Goal: Transaction & Acquisition: Purchase product/service

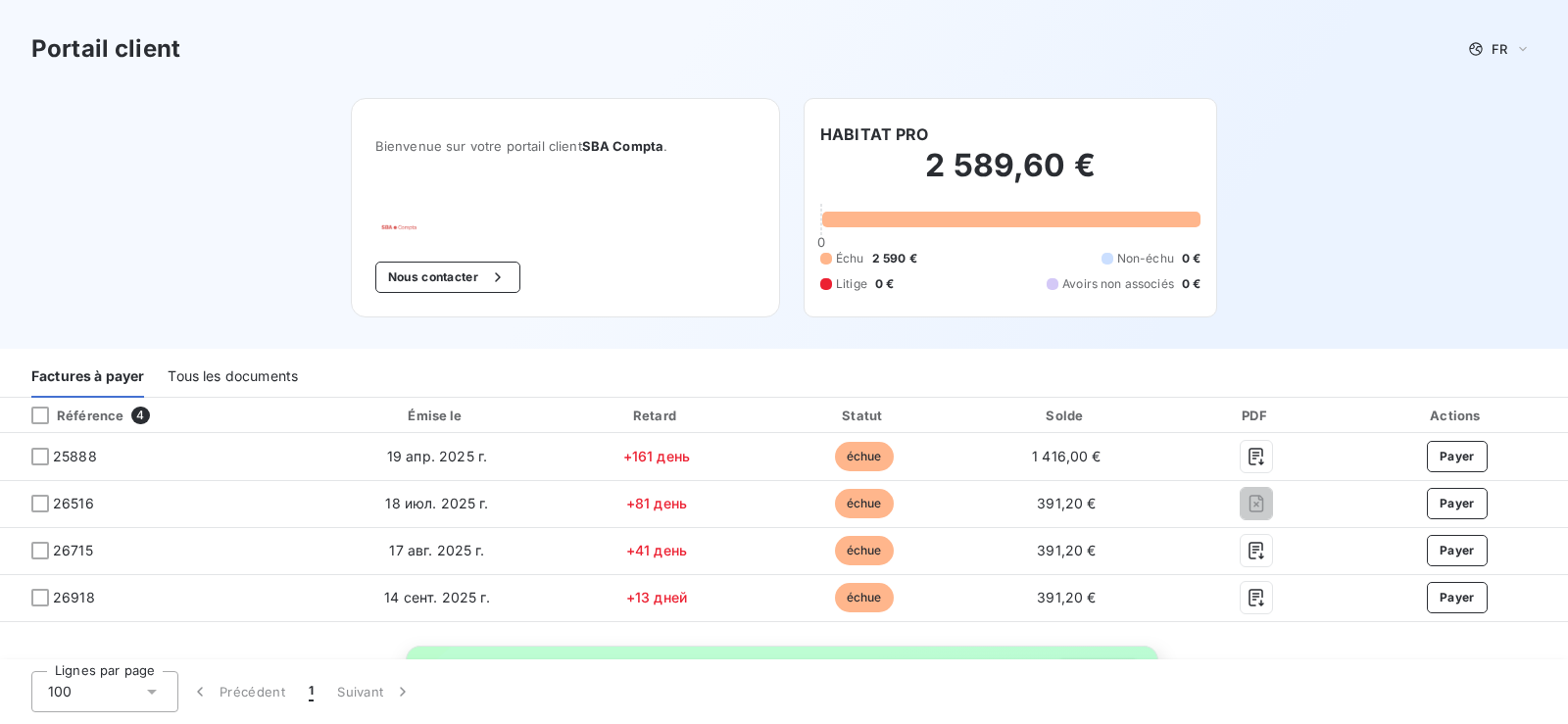
click at [285, 372] on div "Tous les documents" at bounding box center [232, 378] width 130 height 42
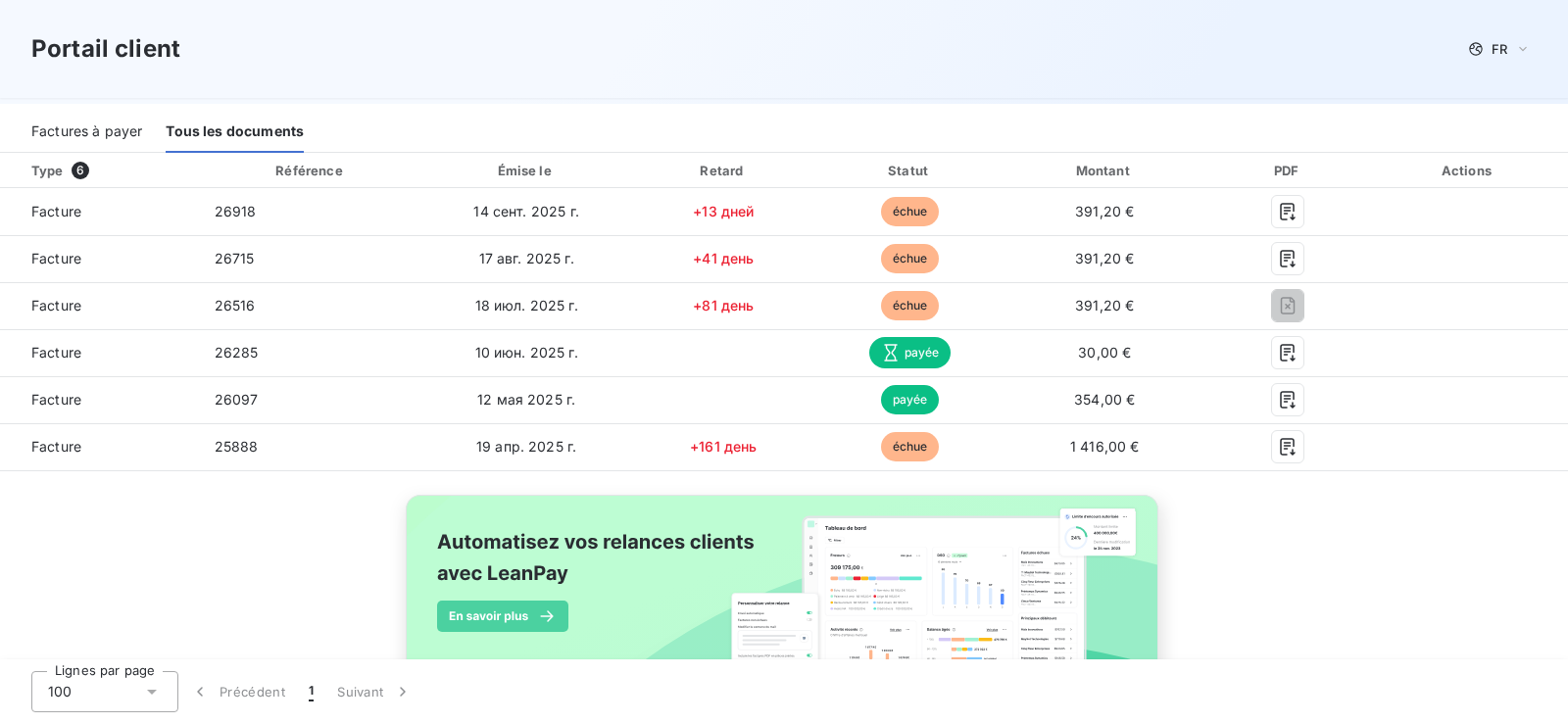
scroll to position [196, 0]
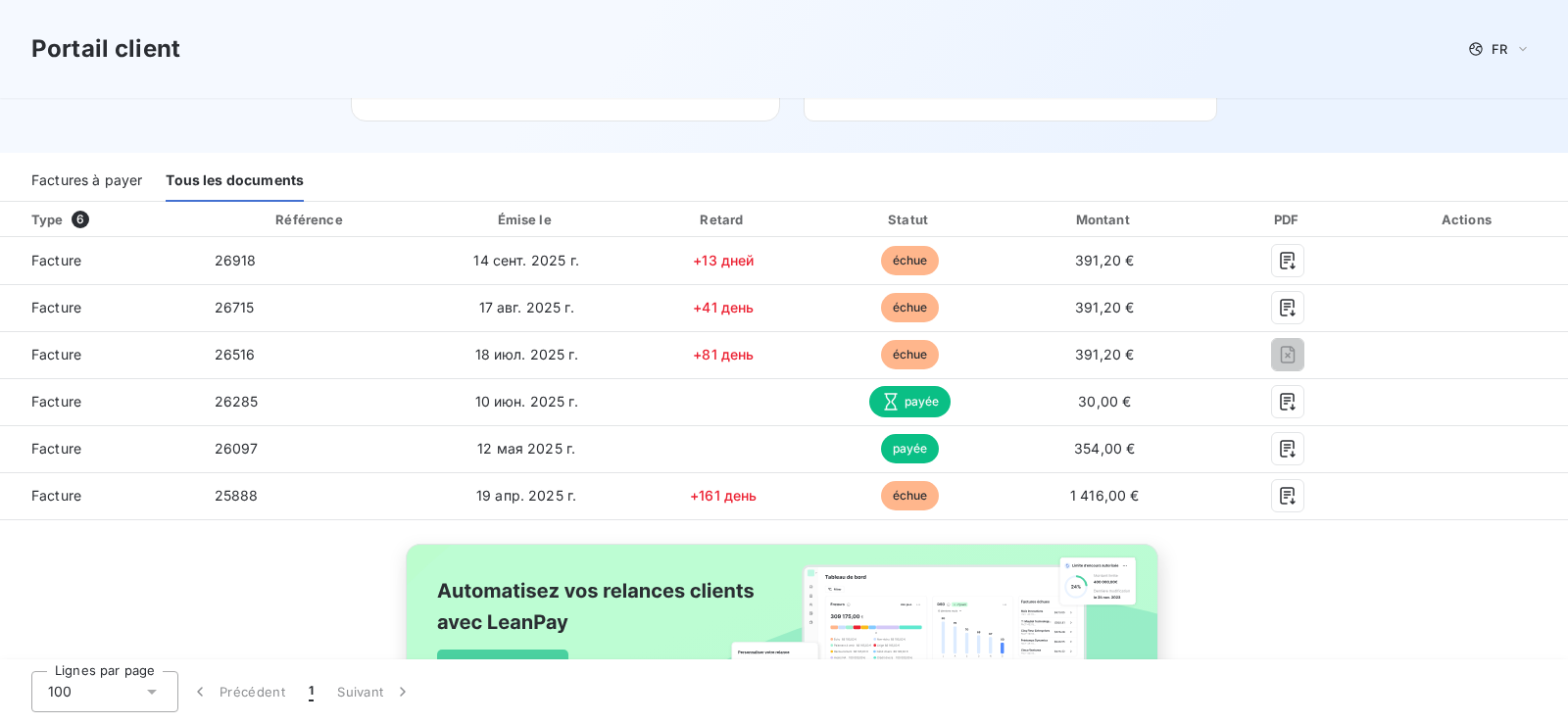
click at [106, 173] on div "Factures à payer" at bounding box center [87, 181] width 111 height 42
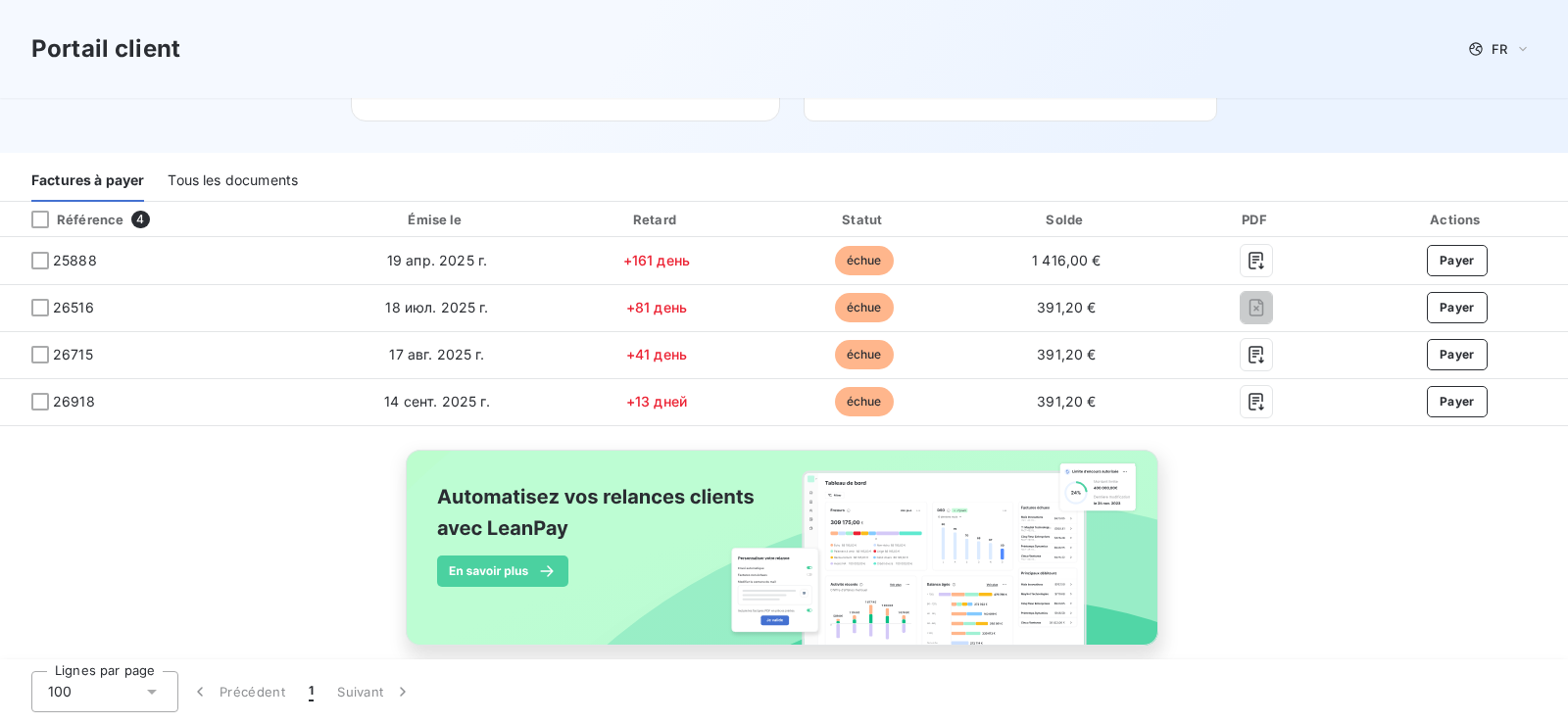
click at [218, 171] on div "Tous les documents" at bounding box center [232, 181] width 130 height 42
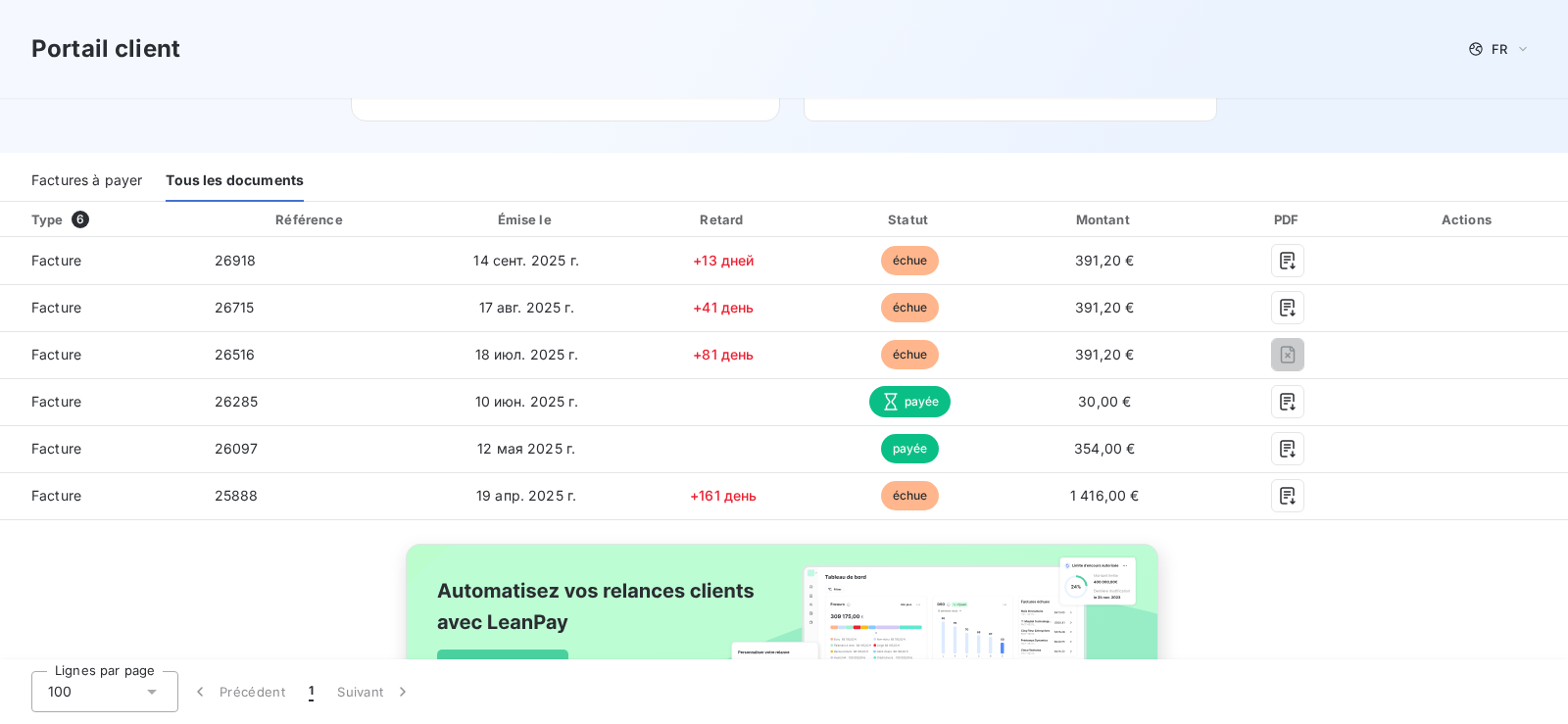
click at [105, 172] on div "Factures à payer" at bounding box center [87, 181] width 111 height 42
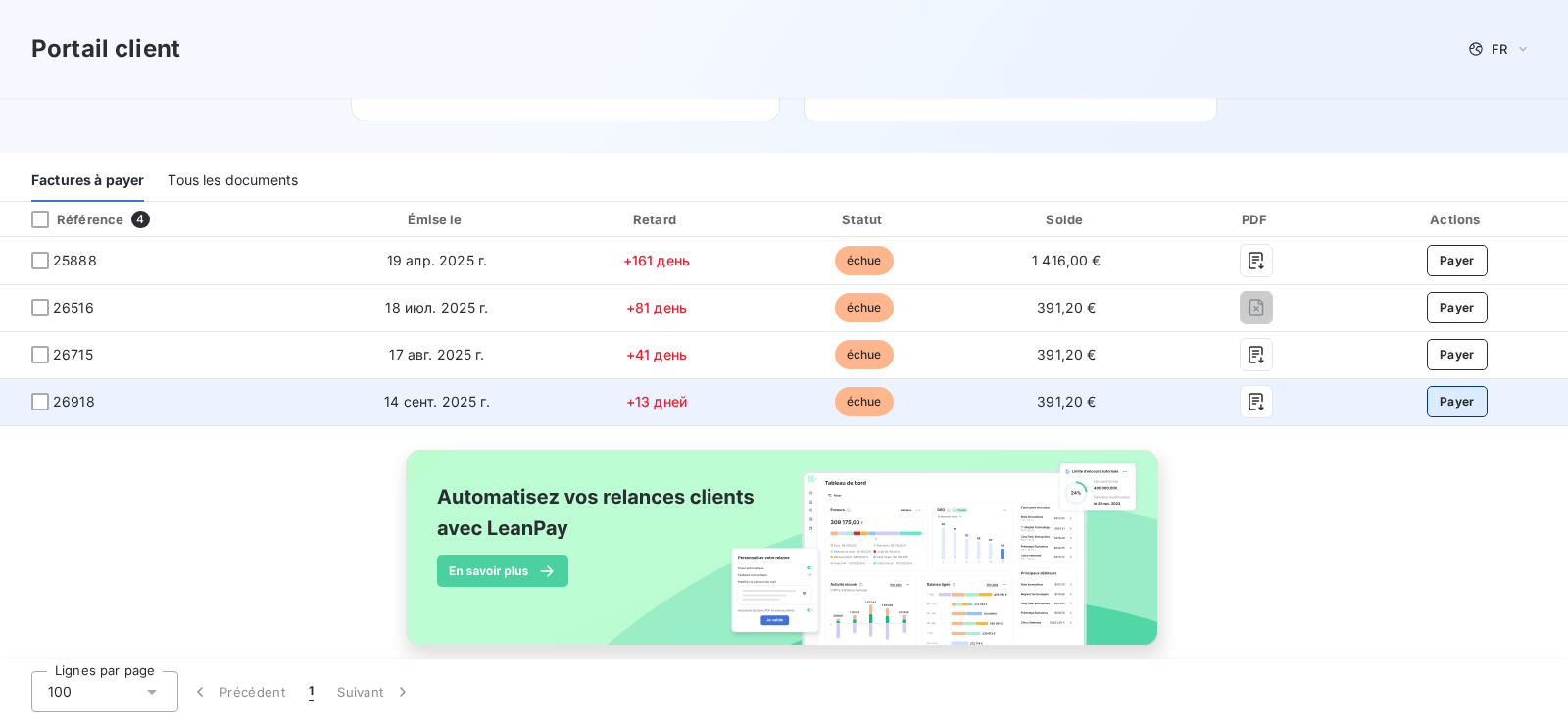
click at [1449, 401] on button "Payer" at bounding box center [1457, 402] width 60 height 32
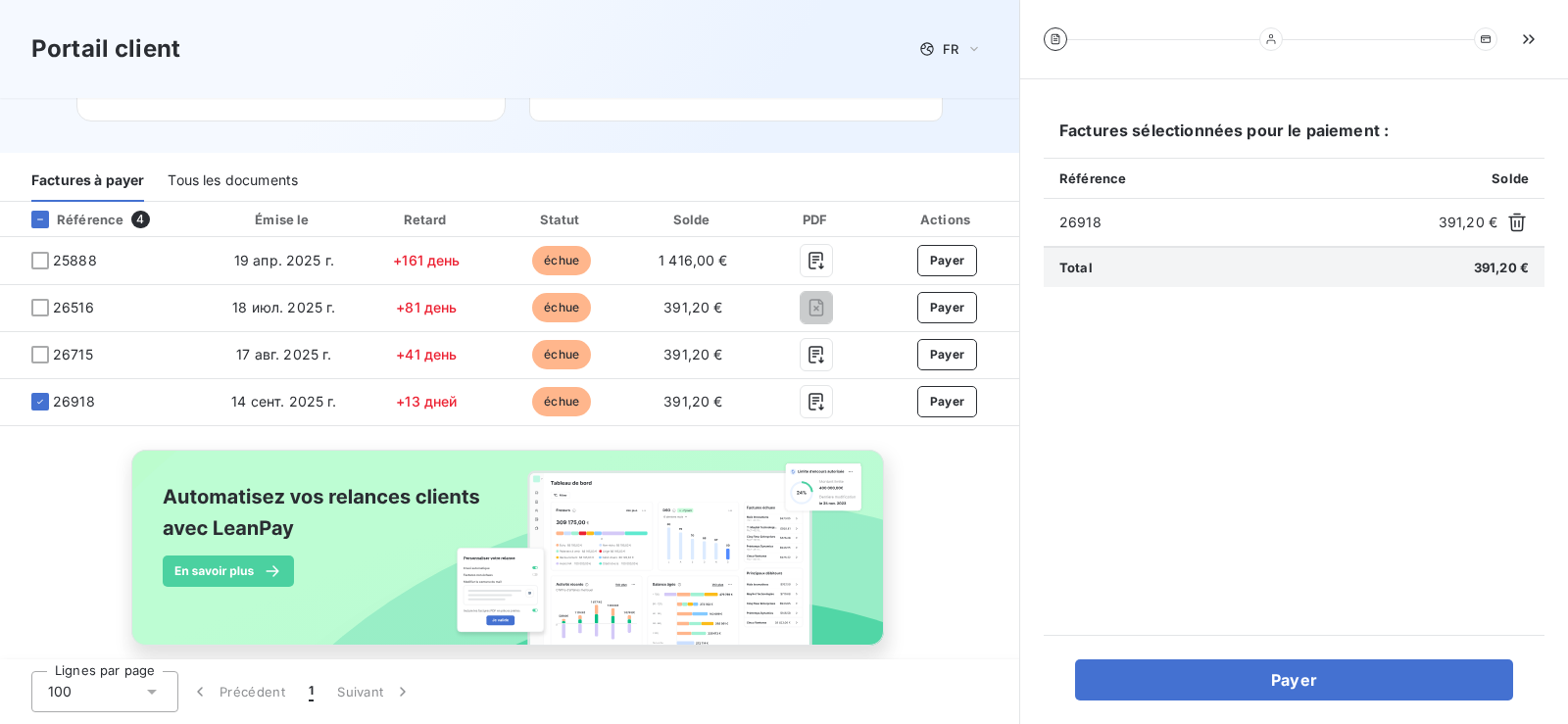
click at [817, 71] on div "Portail client FR" at bounding box center [510, 49] width 1020 height 98
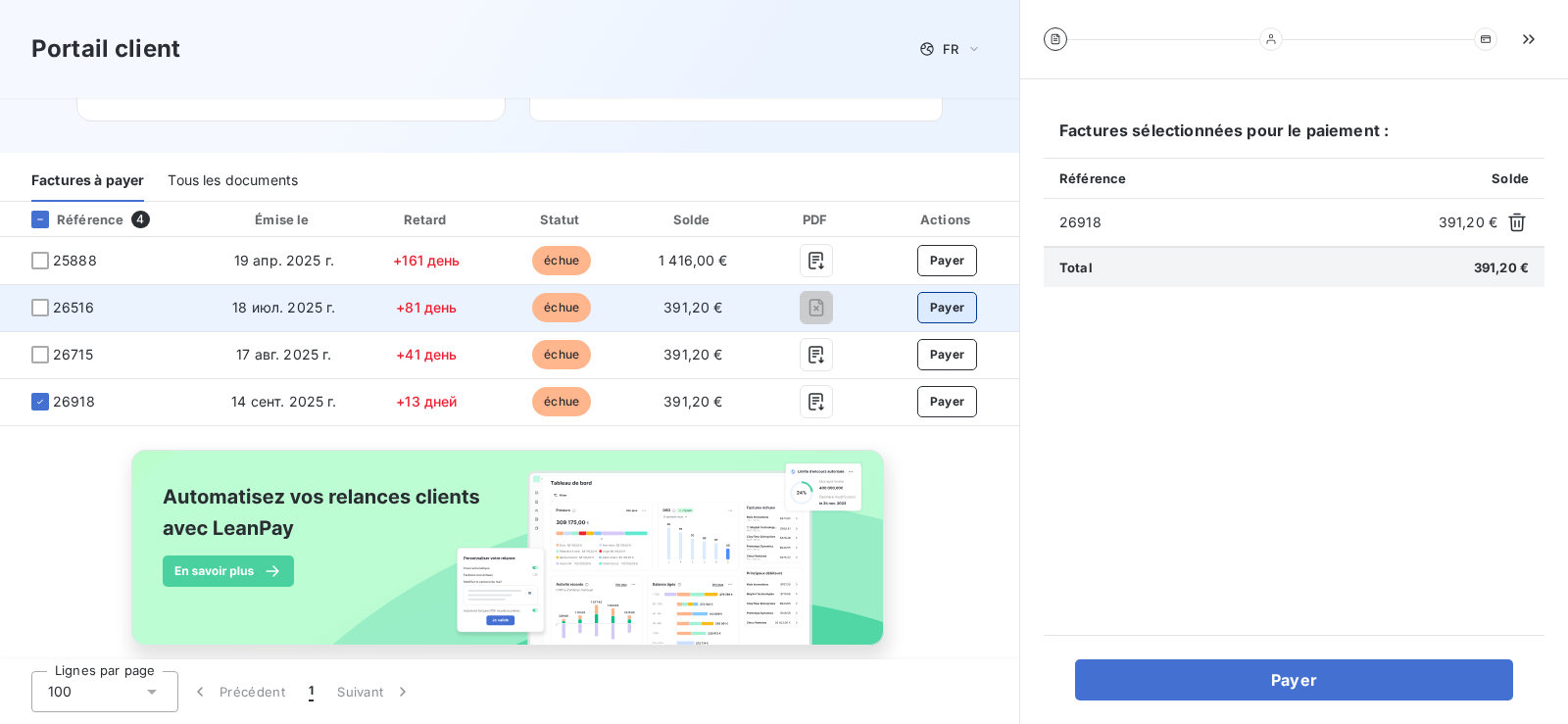
click at [928, 308] on button "Payer" at bounding box center [947, 307] width 60 height 32
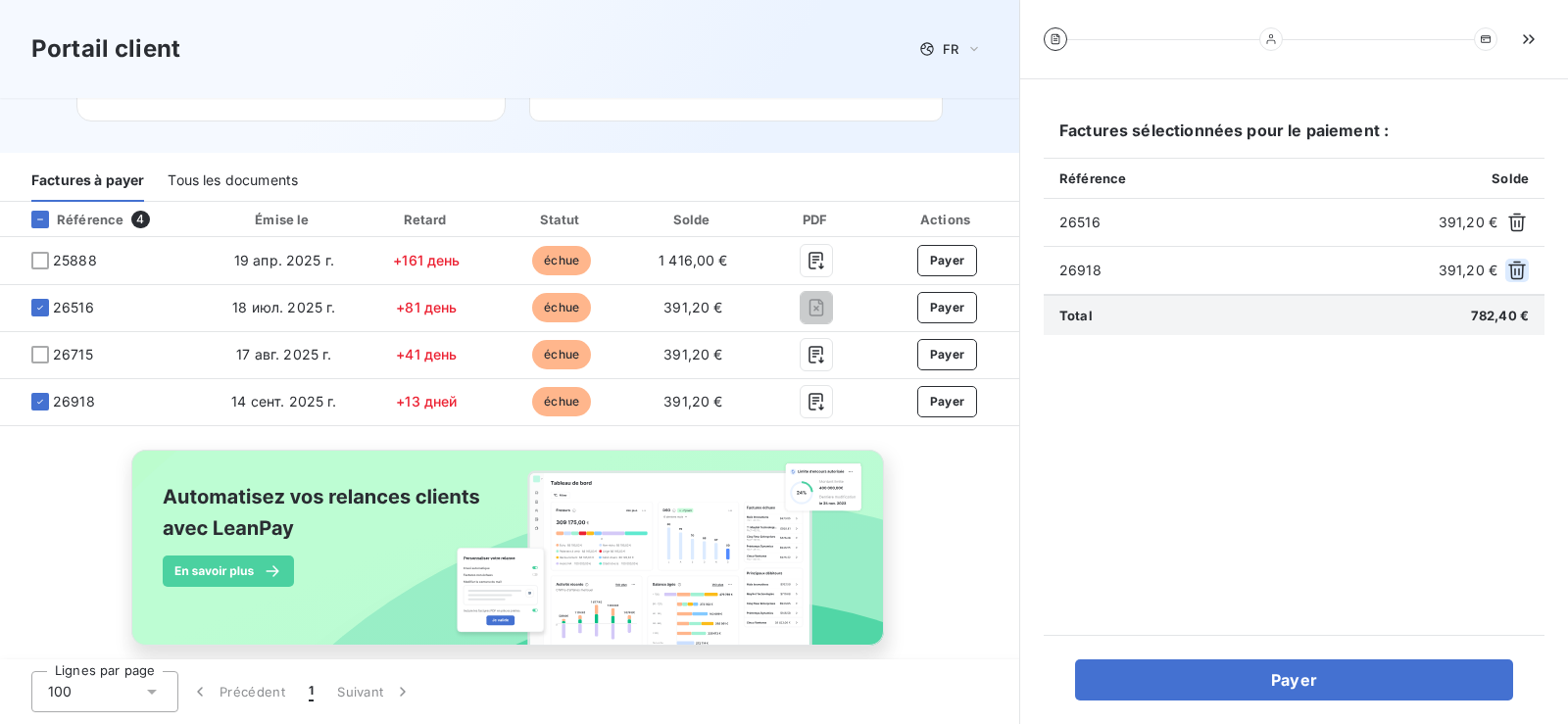
click at [1525, 272] on icon "button" at bounding box center [1517, 271] width 20 height 20
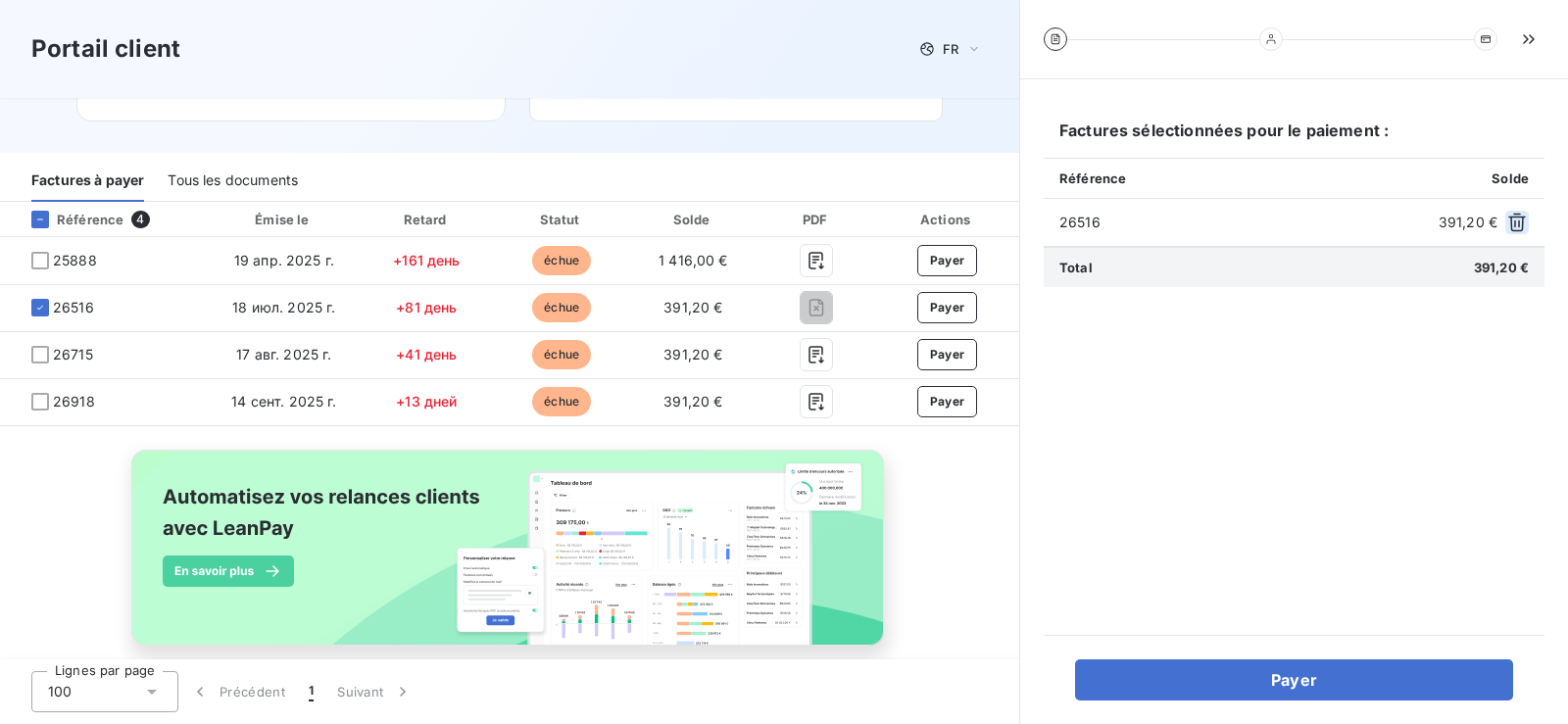
click at [1520, 220] on icon "button" at bounding box center [1517, 222] width 20 height 20
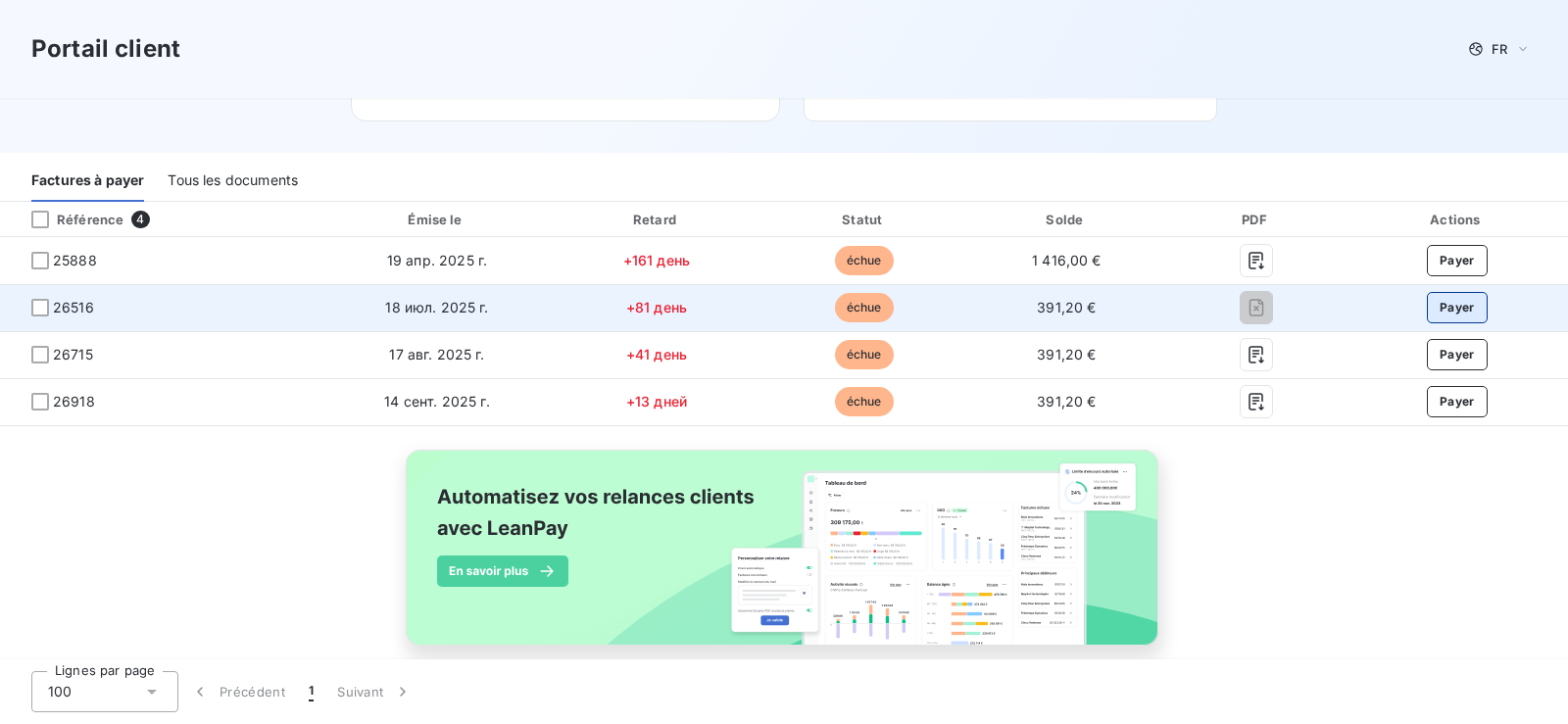
click at [1439, 309] on button "Payer" at bounding box center [1457, 307] width 60 height 32
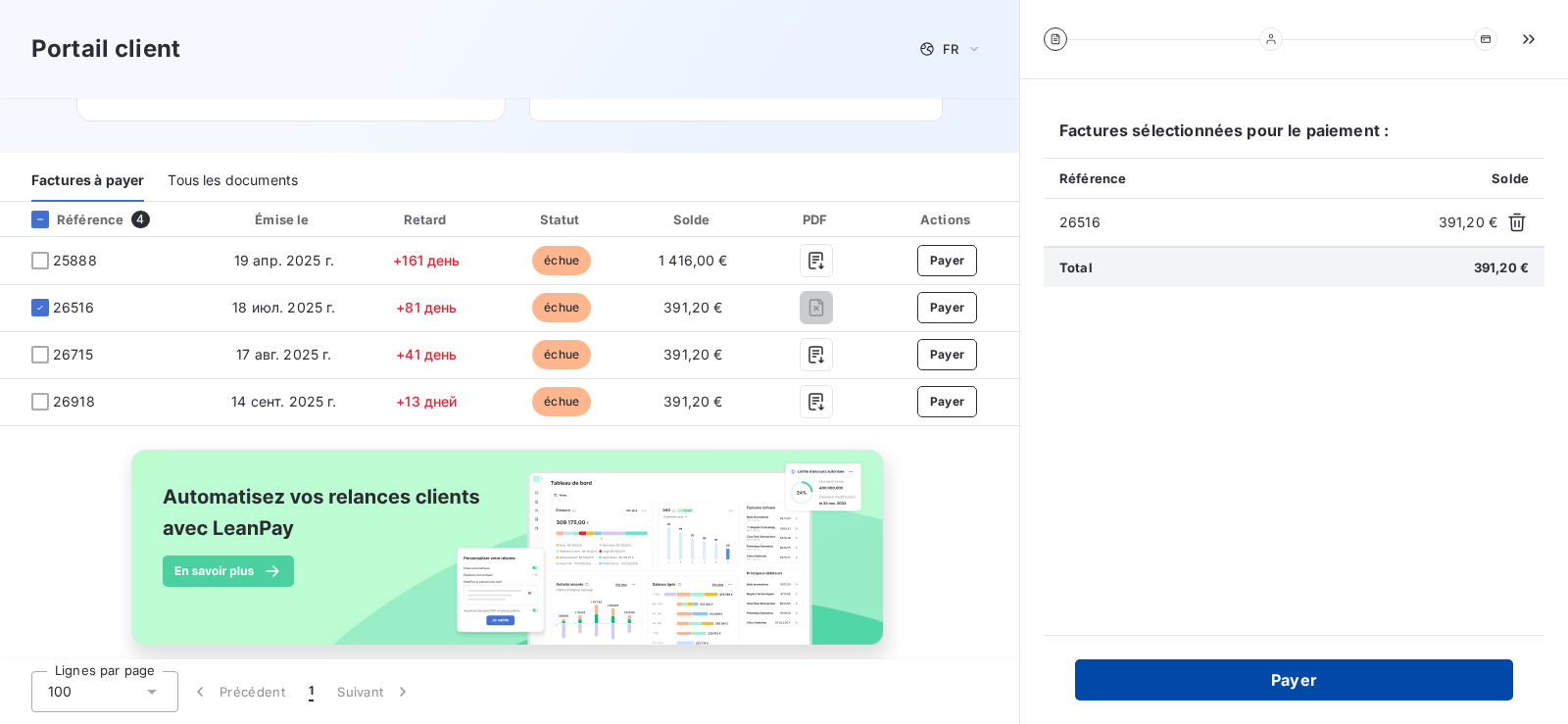
click at [1306, 682] on button "Payer" at bounding box center [1294, 680] width 438 height 42
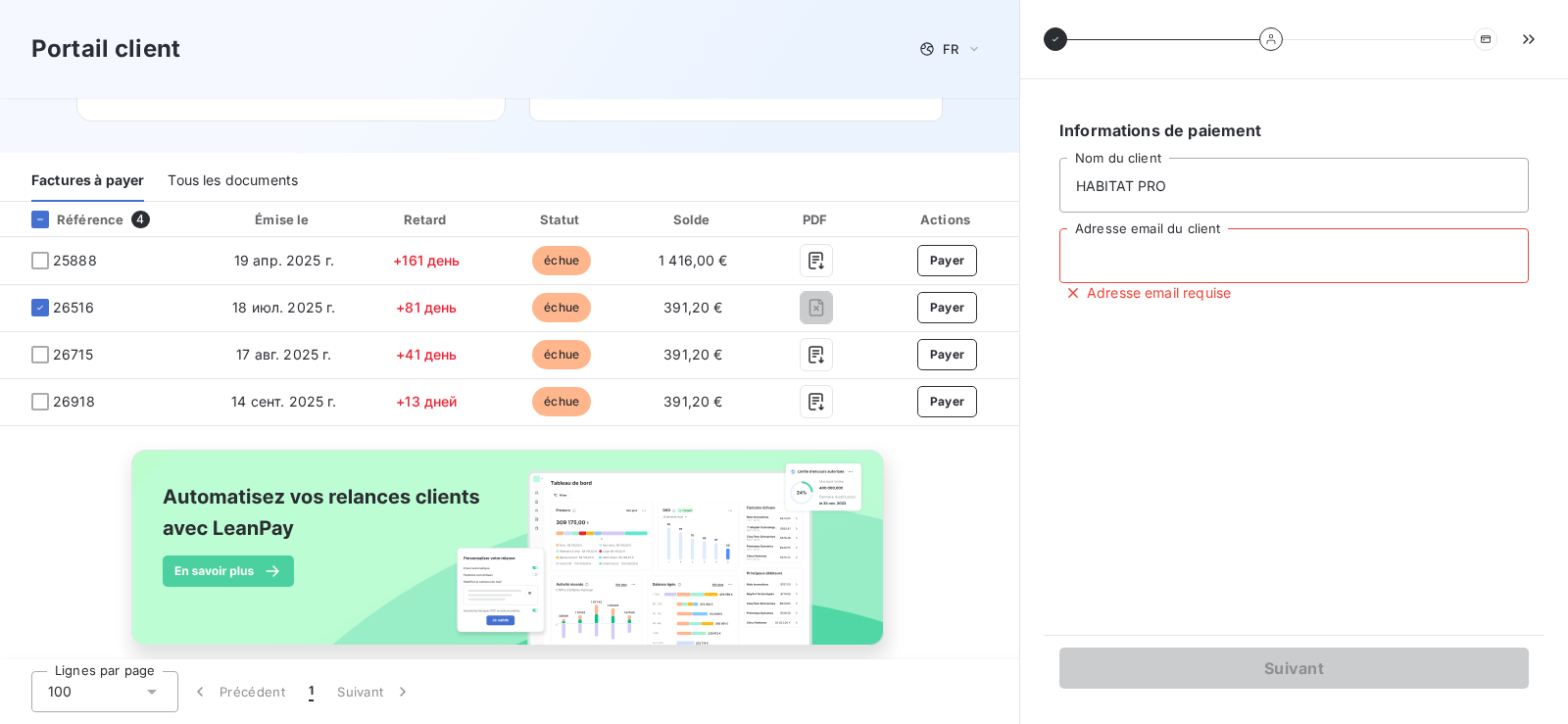
click at [1181, 255] on input "Adresse email du client" at bounding box center [1293, 255] width 469 height 55
type input "habitatpro247@gmail.com"
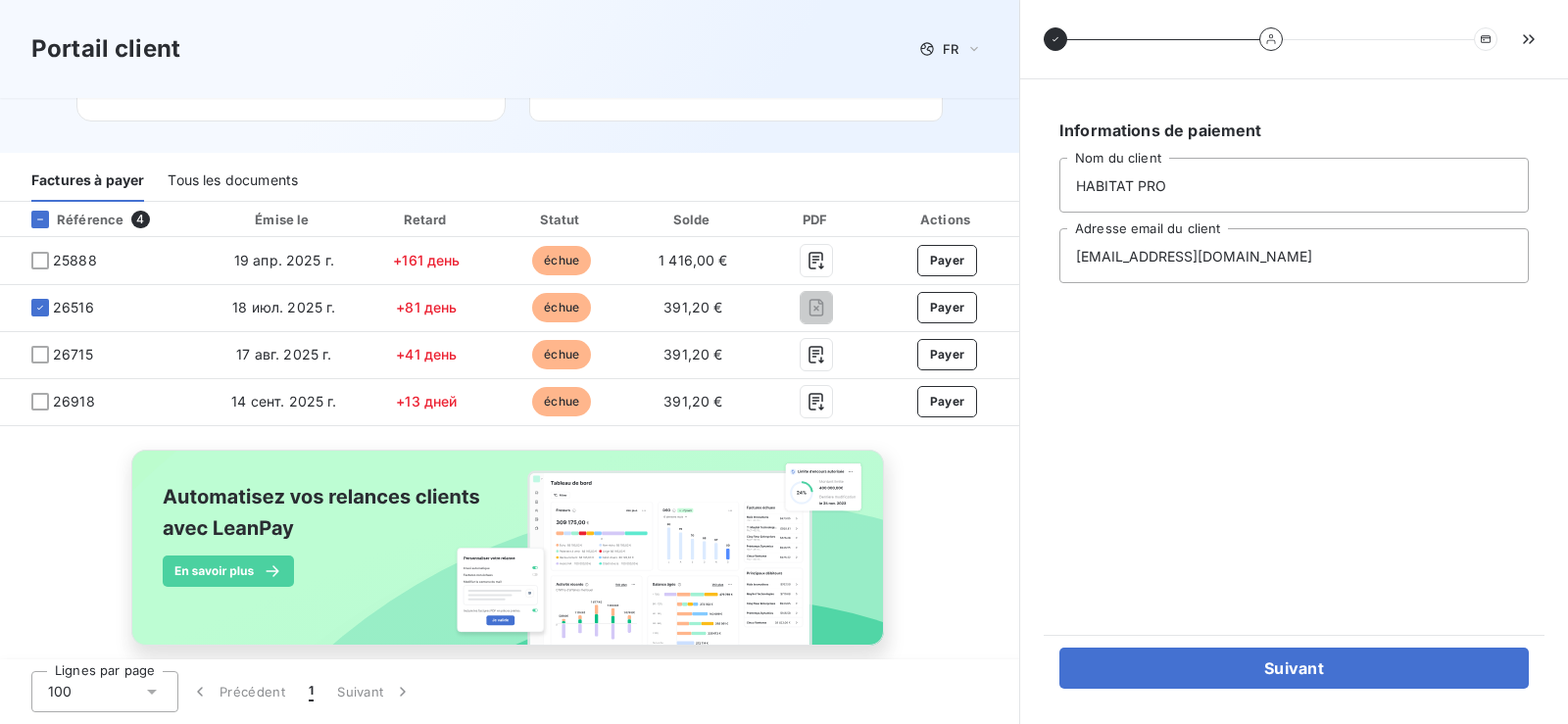
drag, startPoint x: 1238, startPoint y: 408, endPoint x: 1243, endPoint y: 444, distance: 36.3
click at [1238, 409] on div "Informations de paiement HABITAT PRO Nom du client habitatpro247@gmail.com Adre…" at bounding box center [1293, 357] width 501 height 509
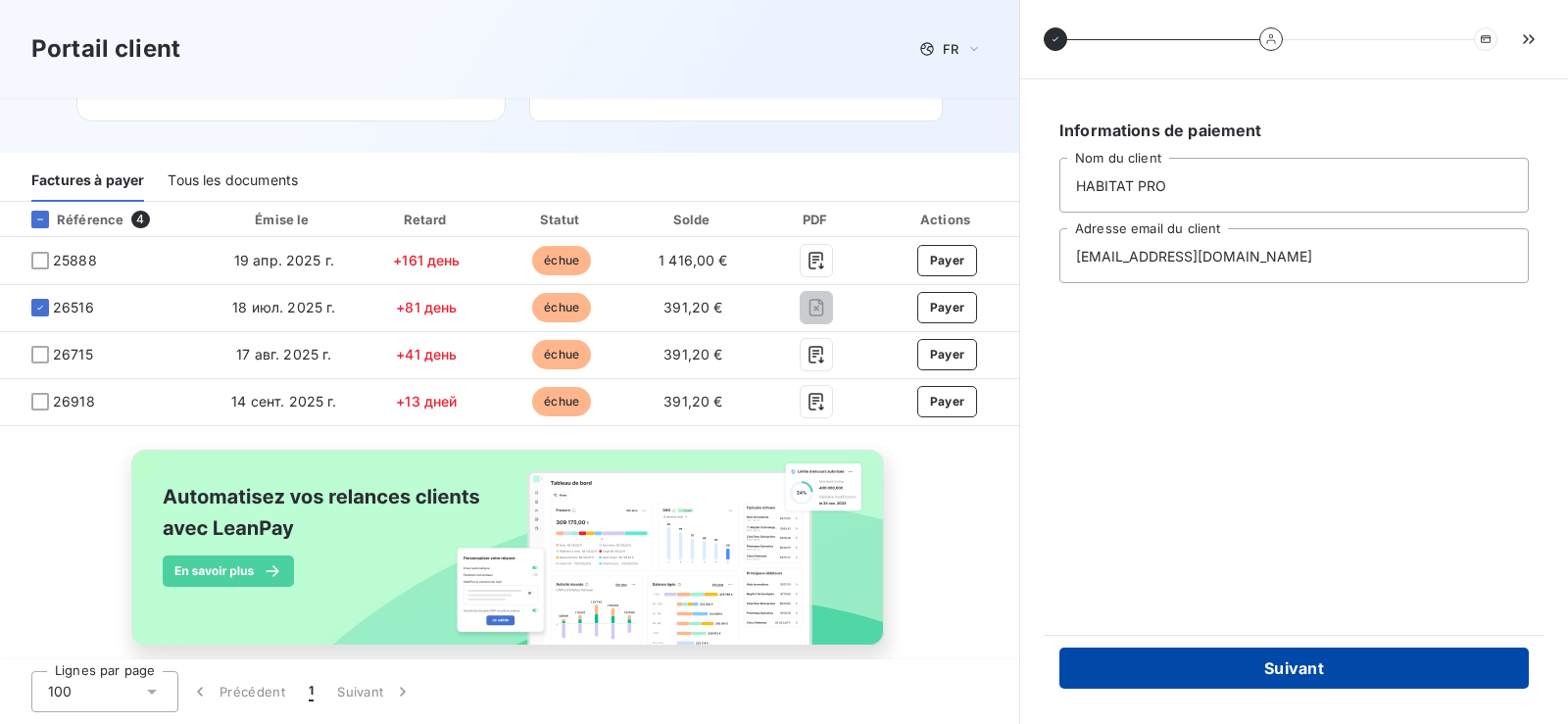
click at [1288, 673] on button "Suivant" at bounding box center [1293, 668] width 469 height 42
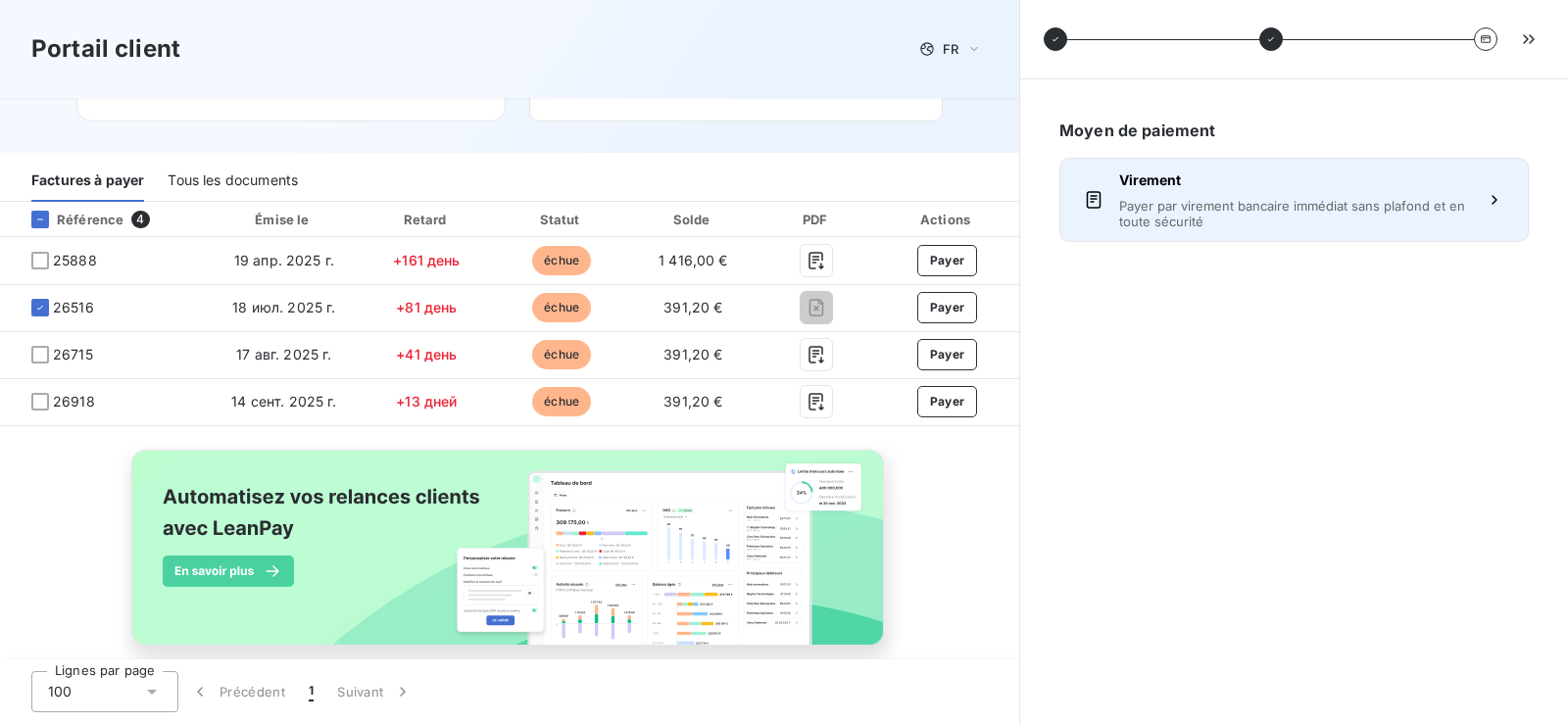
click at [1223, 199] on span "Payer par virement bancaire immédiat sans plafond et en toute sécurité" at bounding box center [1293, 214] width 350 height 32
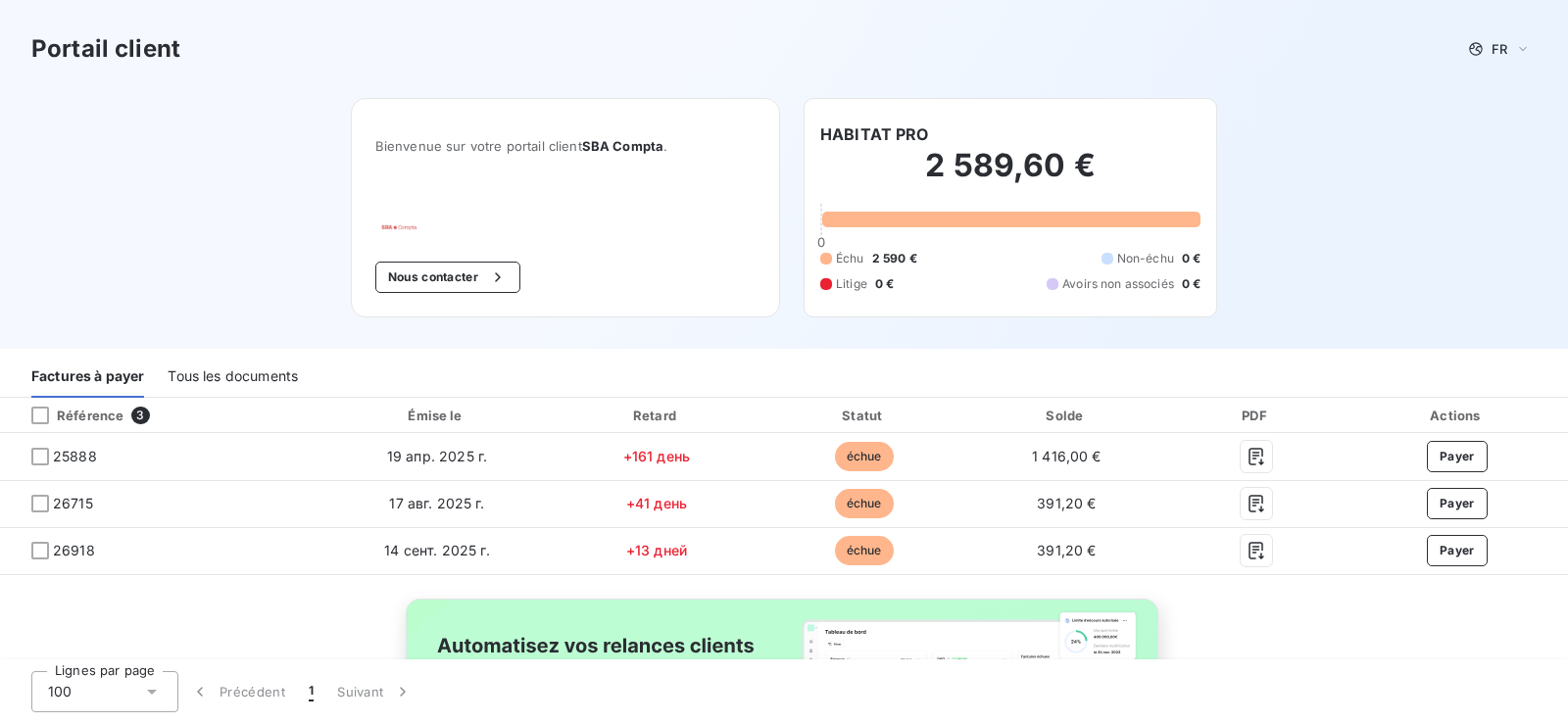
click at [955, 180] on h2 "2 589,60 €" at bounding box center [1010, 175] width 380 height 59
click at [272, 377] on div "Tous les documents" at bounding box center [232, 378] width 130 height 42
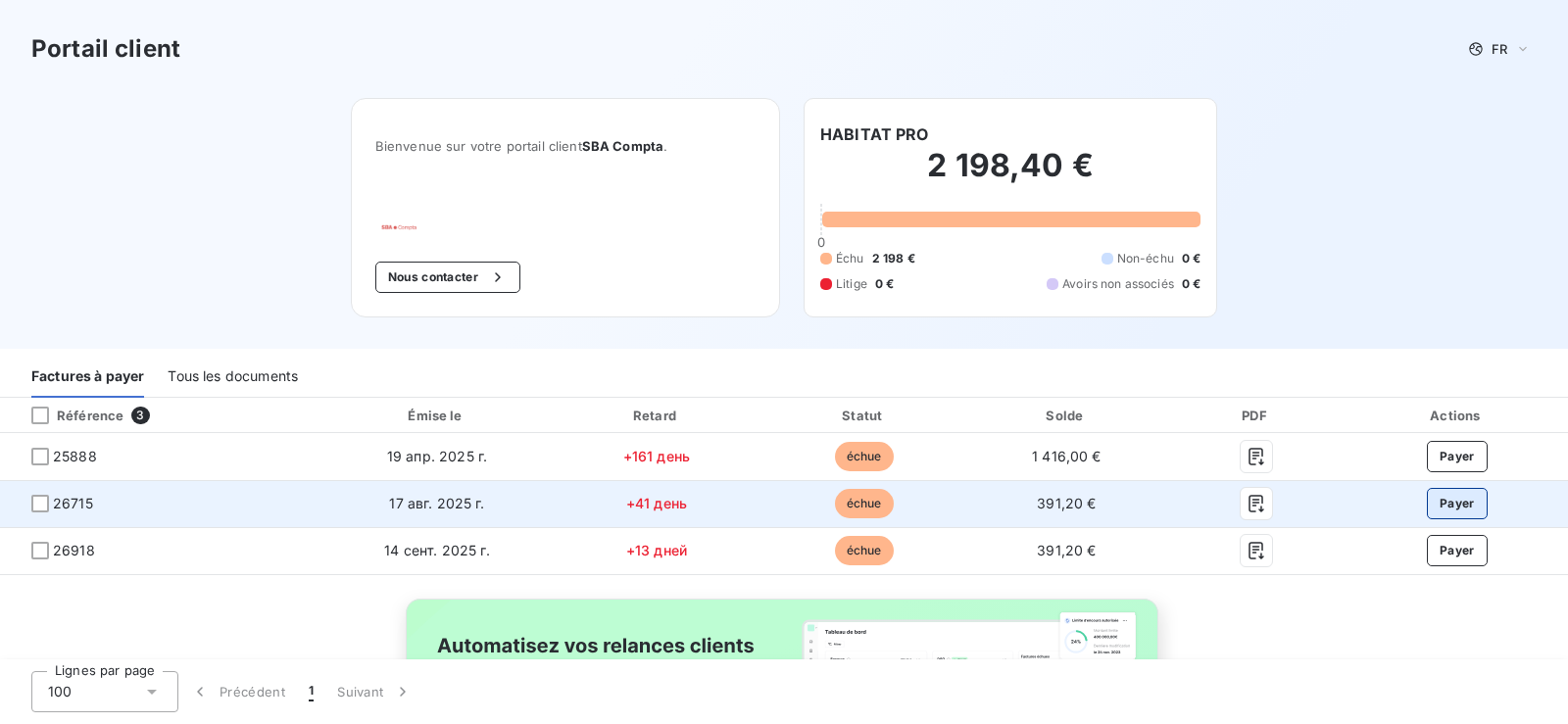
click at [1458, 507] on button "Payer" at bounding box center [1457, 504] width 60 height 32
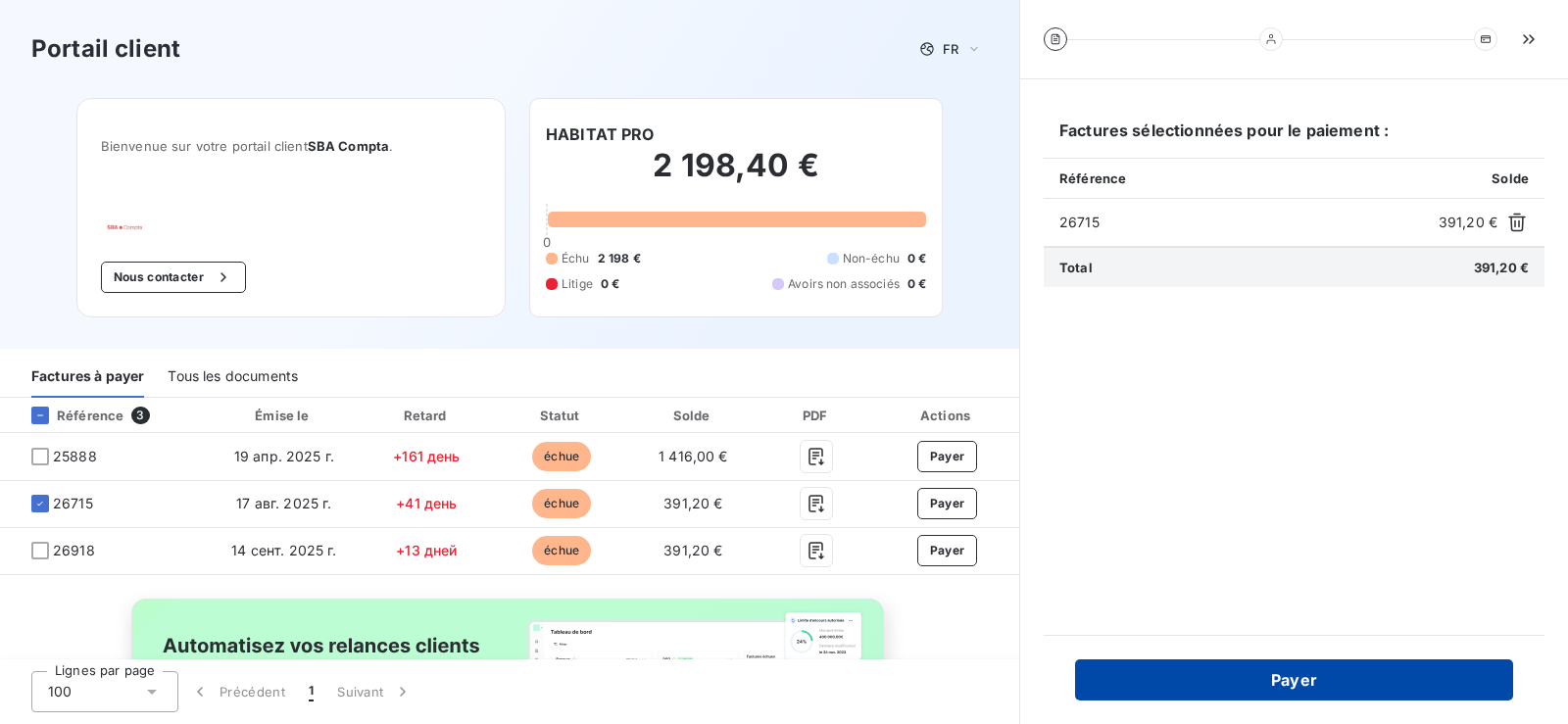
click at [1312, 677] on button "Payer" at bounding box center [1294, 680] width 438 height 42
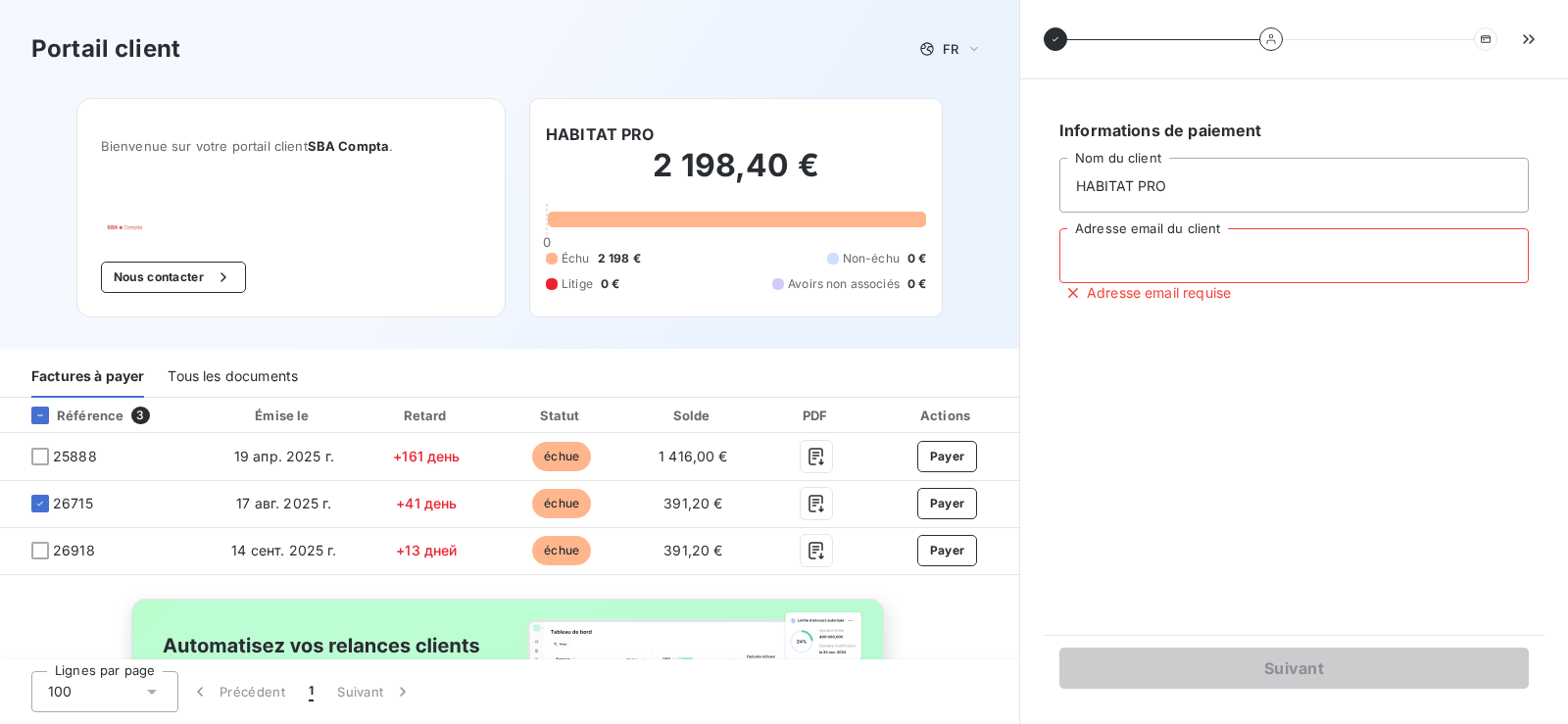
click at [1164, 267] on input "Adresse email du client" at bounding box center [1293, 255] width 469 height 55
type input "[EMAIL_ADDRESS][DOMAIN_NAME]"
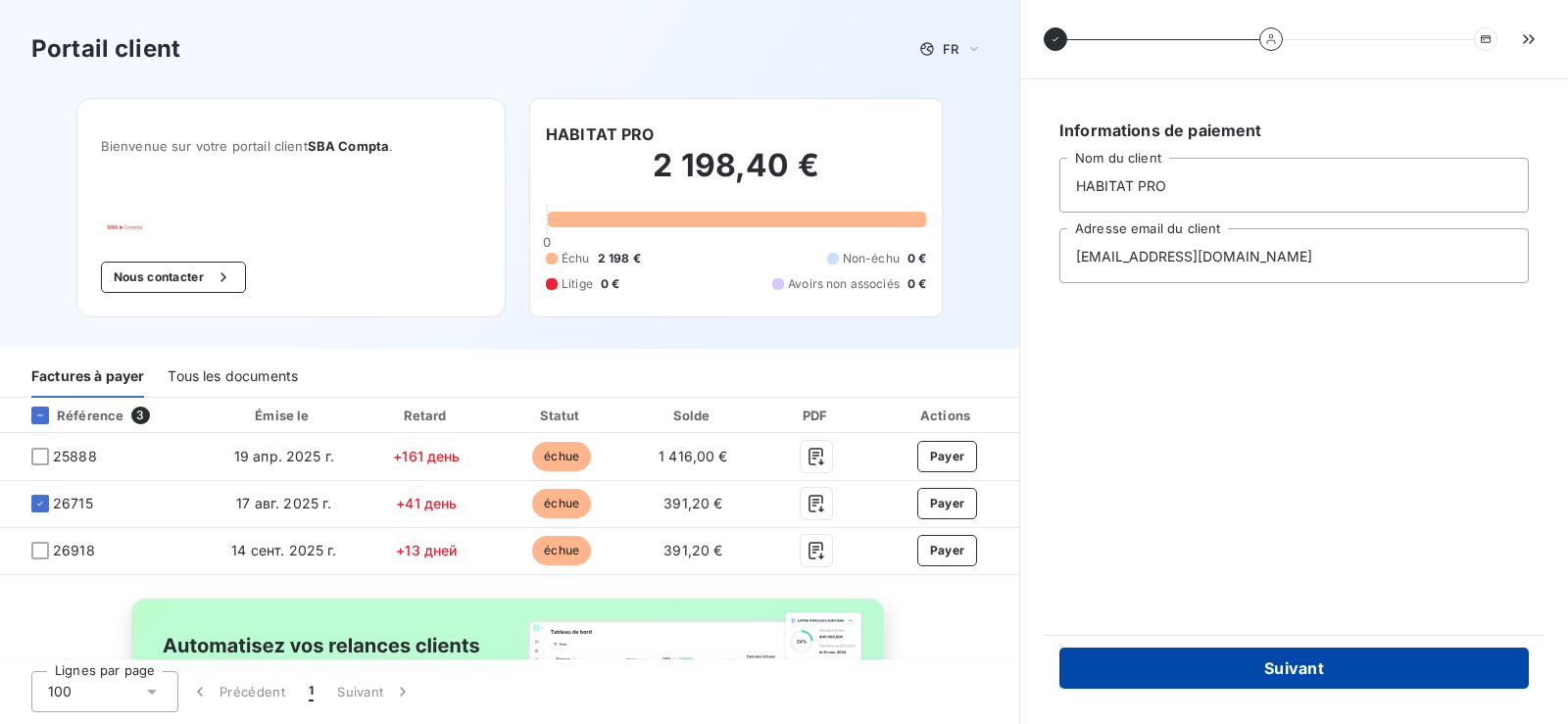
click at [1295, 662] on button "Suivant" at bounding box center [1293, 668] width 469 height 42
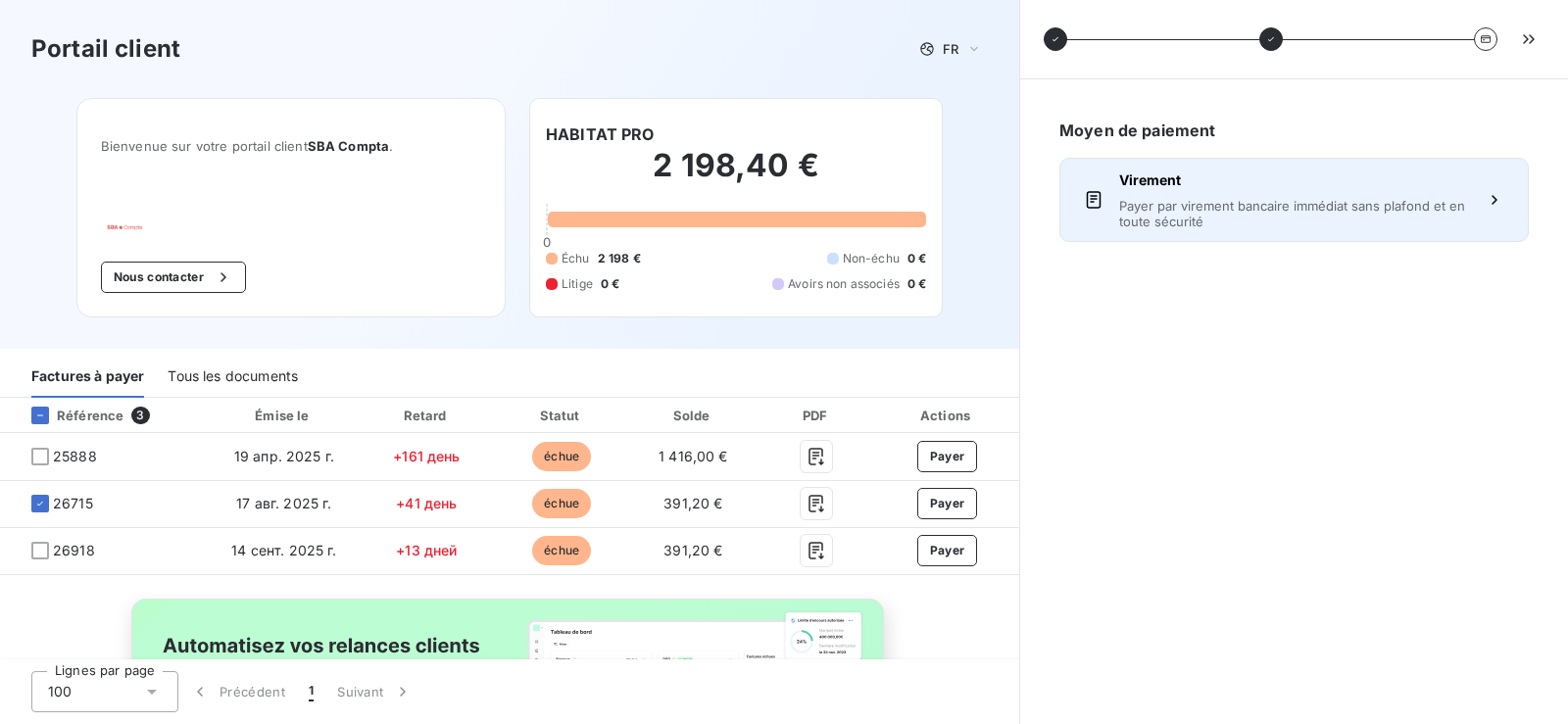
click at [1206, 220] on span "Payer par virement bancaire immédiat sans plafond et en toute sécurité" at bounding box center [1293, 214] width 350 height 32
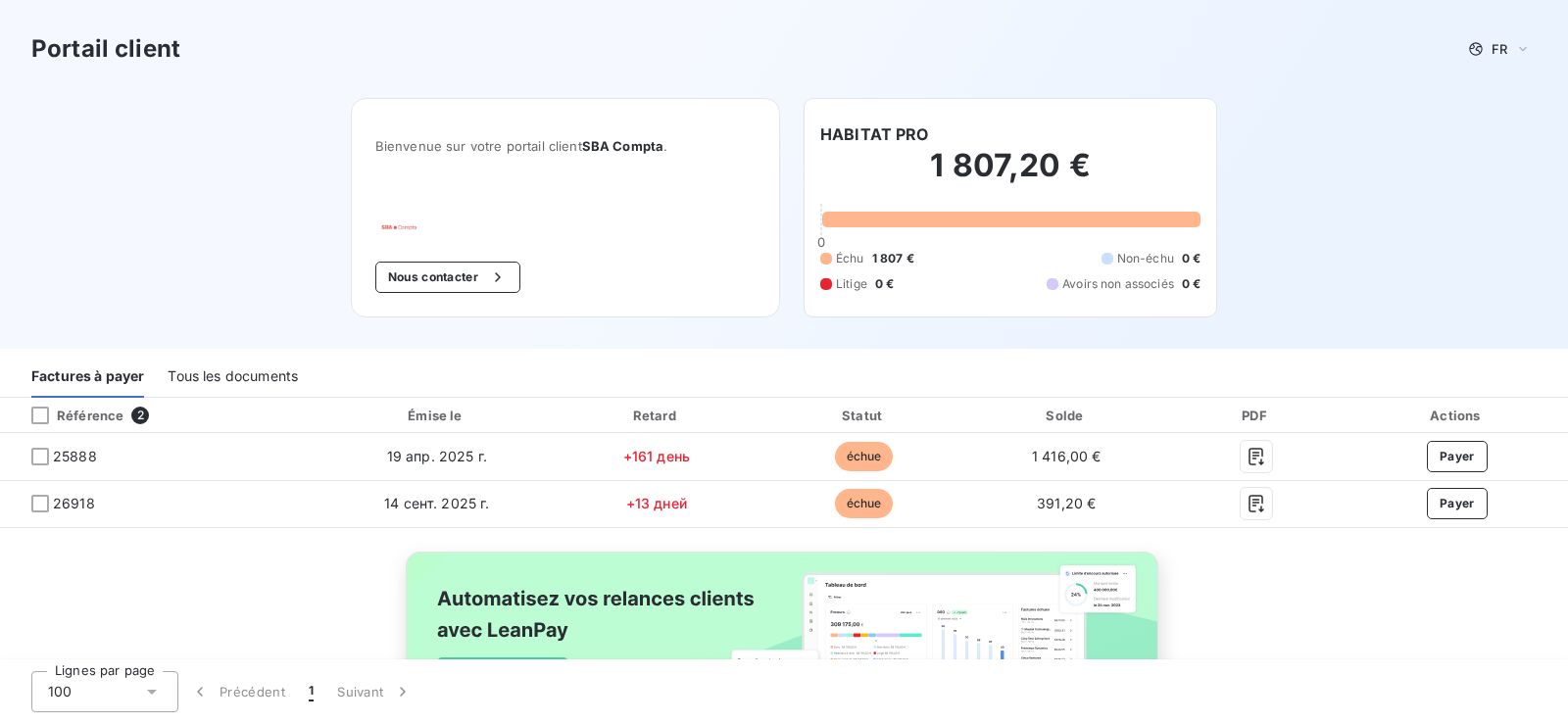
click at [288, 375] on div "Tous les documents" at bounding box center [232, 378] width 130 height 42
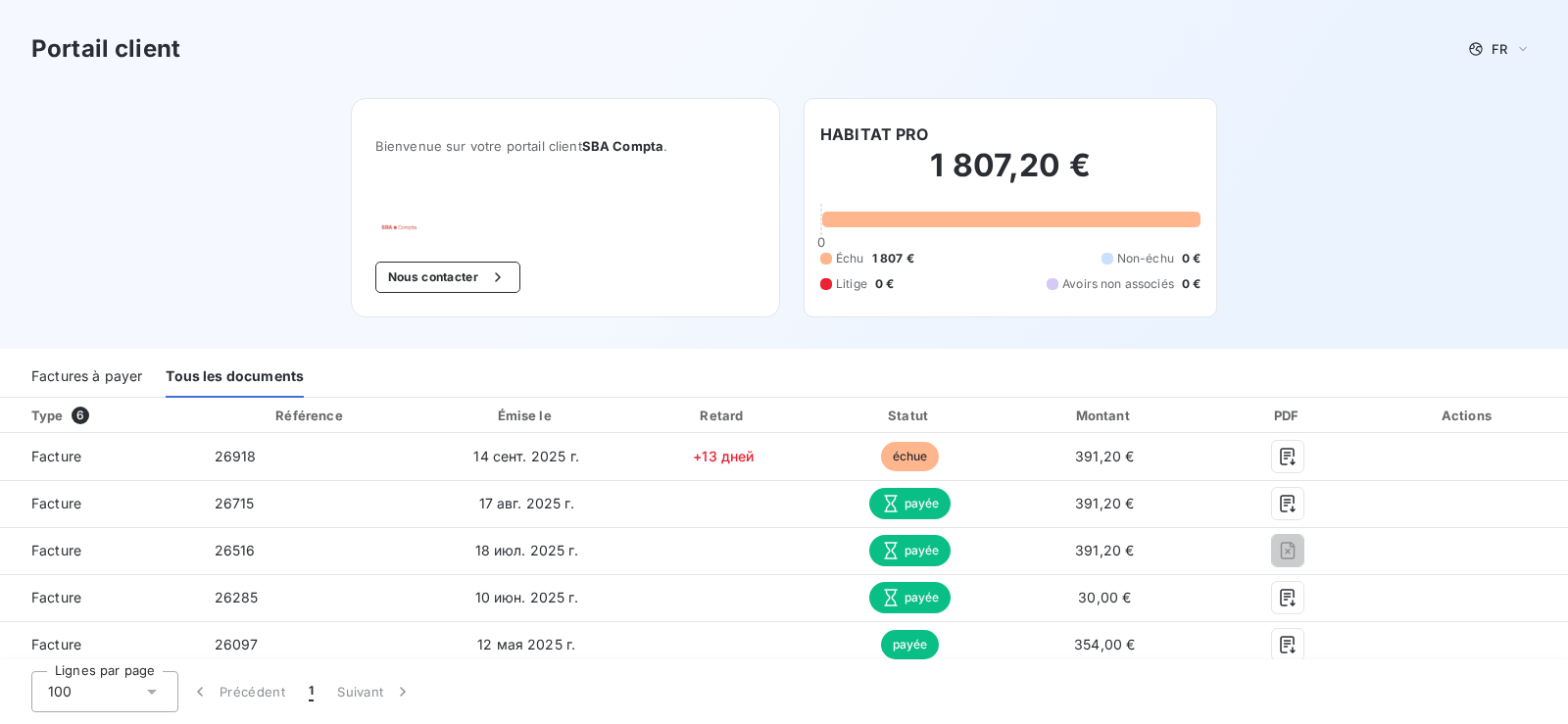
click at [133, 381] on div "Factures à payer" at bounding box center [87, 378] width 111 height 42
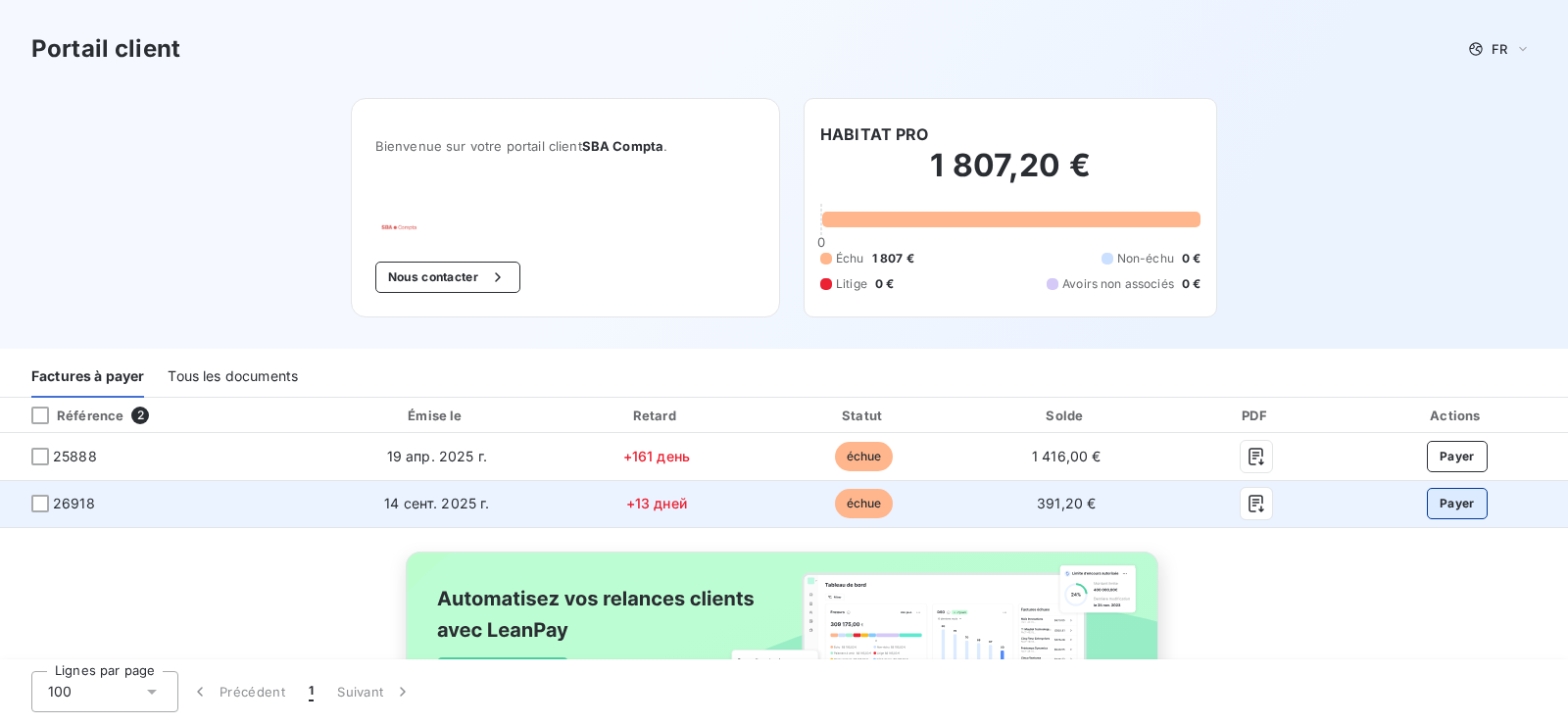
click at [1445, 509] on button "Payer" at bounding box center [1457, 504] width 60 height 32
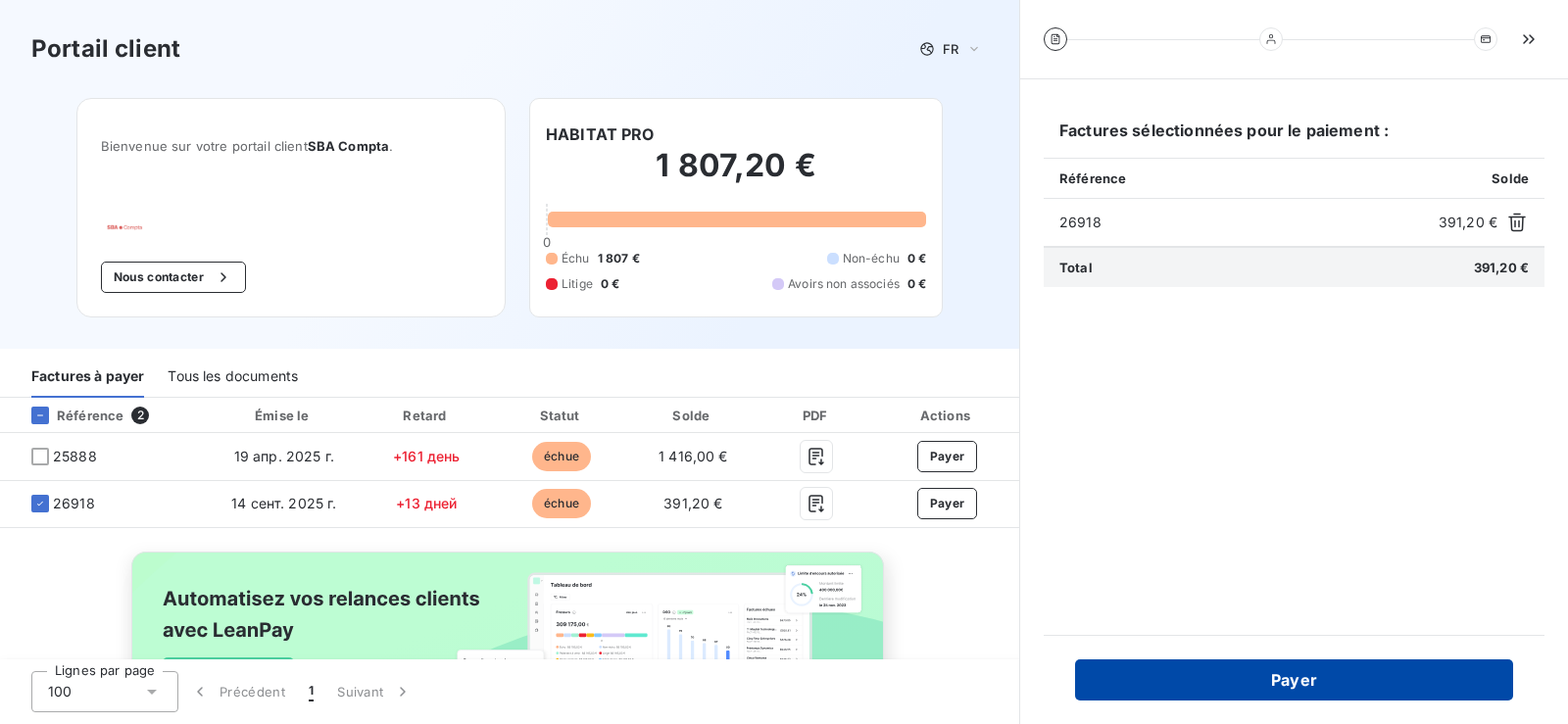
click at [1326, 674] on button "Payer" at bounding box center [1294, 680] width 438 height 42
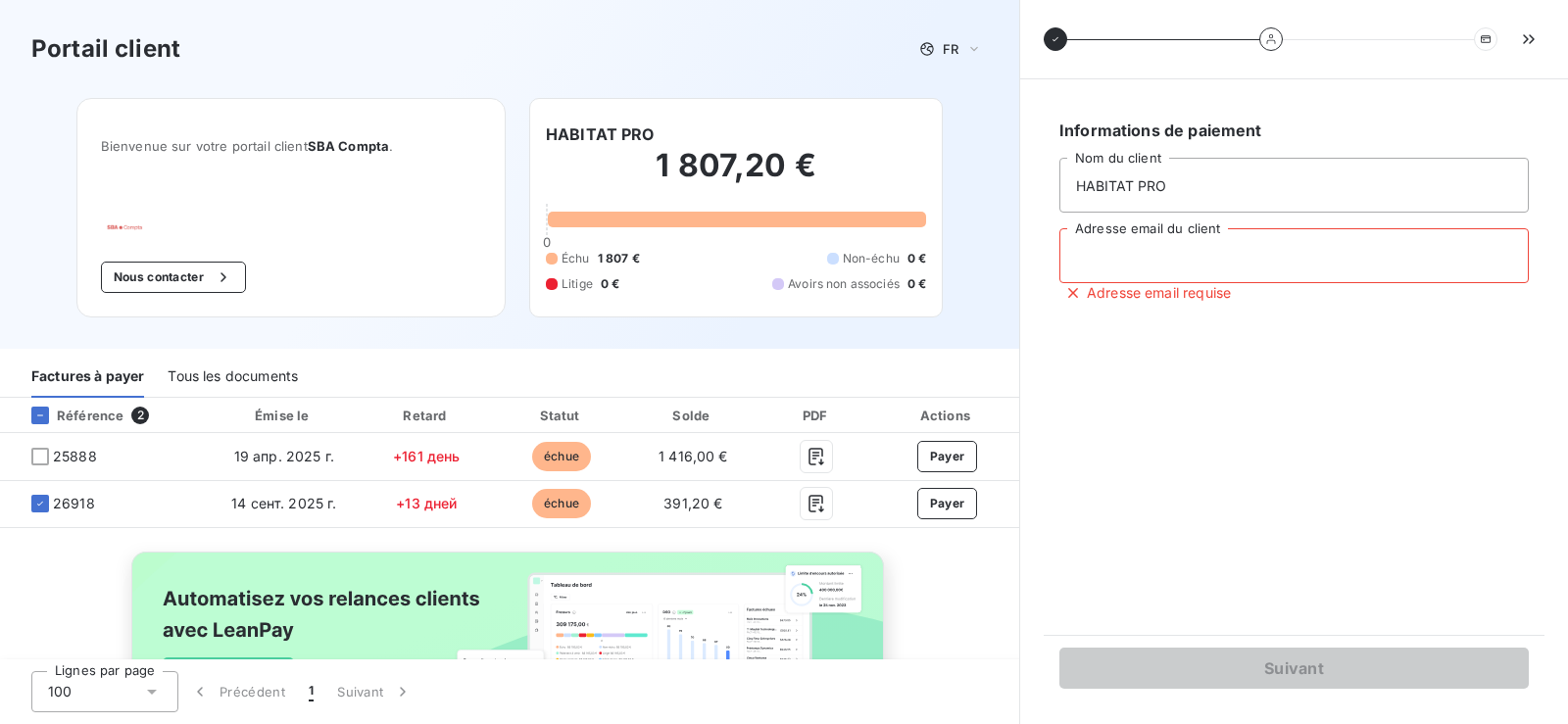
click at [1161, 254] on input "Adresse email du client" at bounding box center [1293, 255] width 469 height 55
type input "habitatpro247@gmail.com"
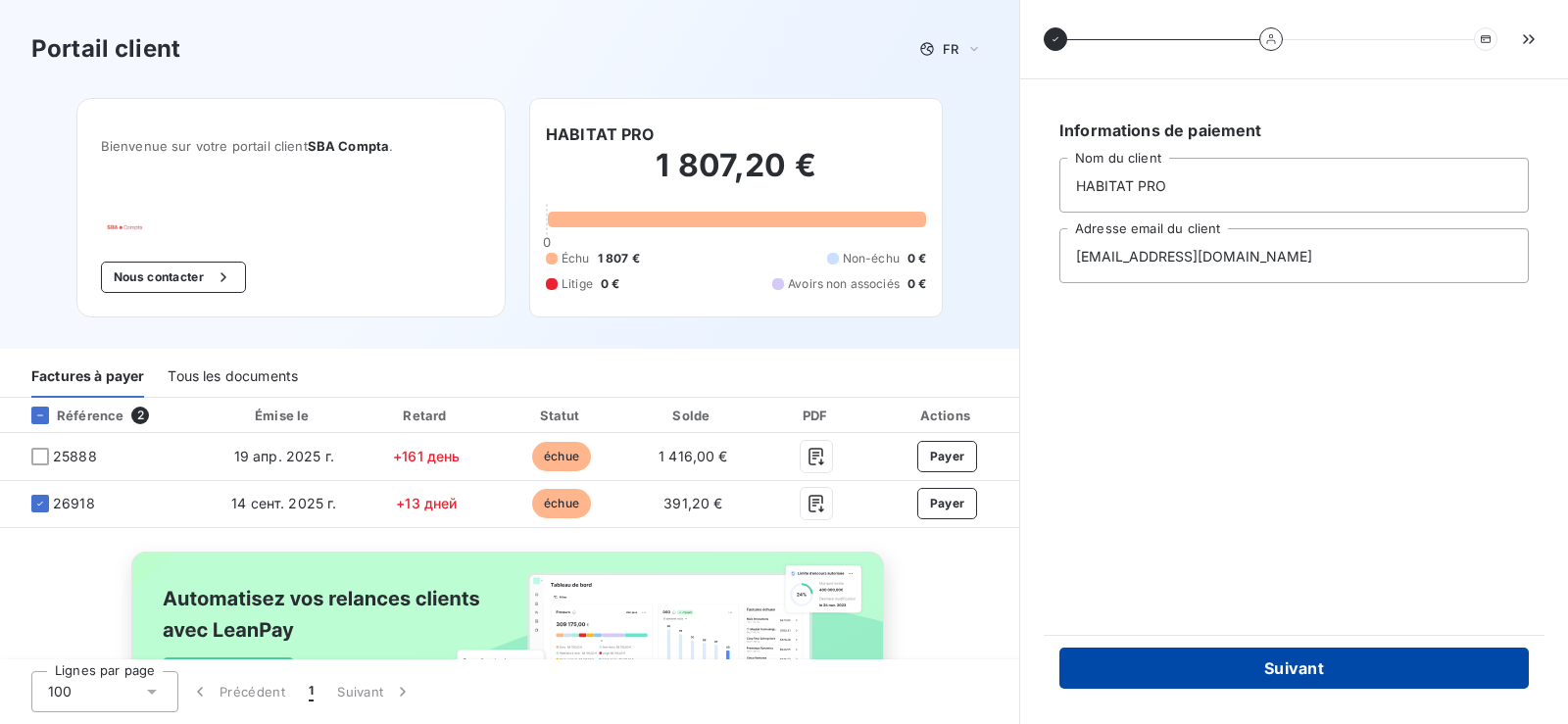
click at [1325, 673] on button "Suivant" at bounding box center [1293, 668] width 469 height 42
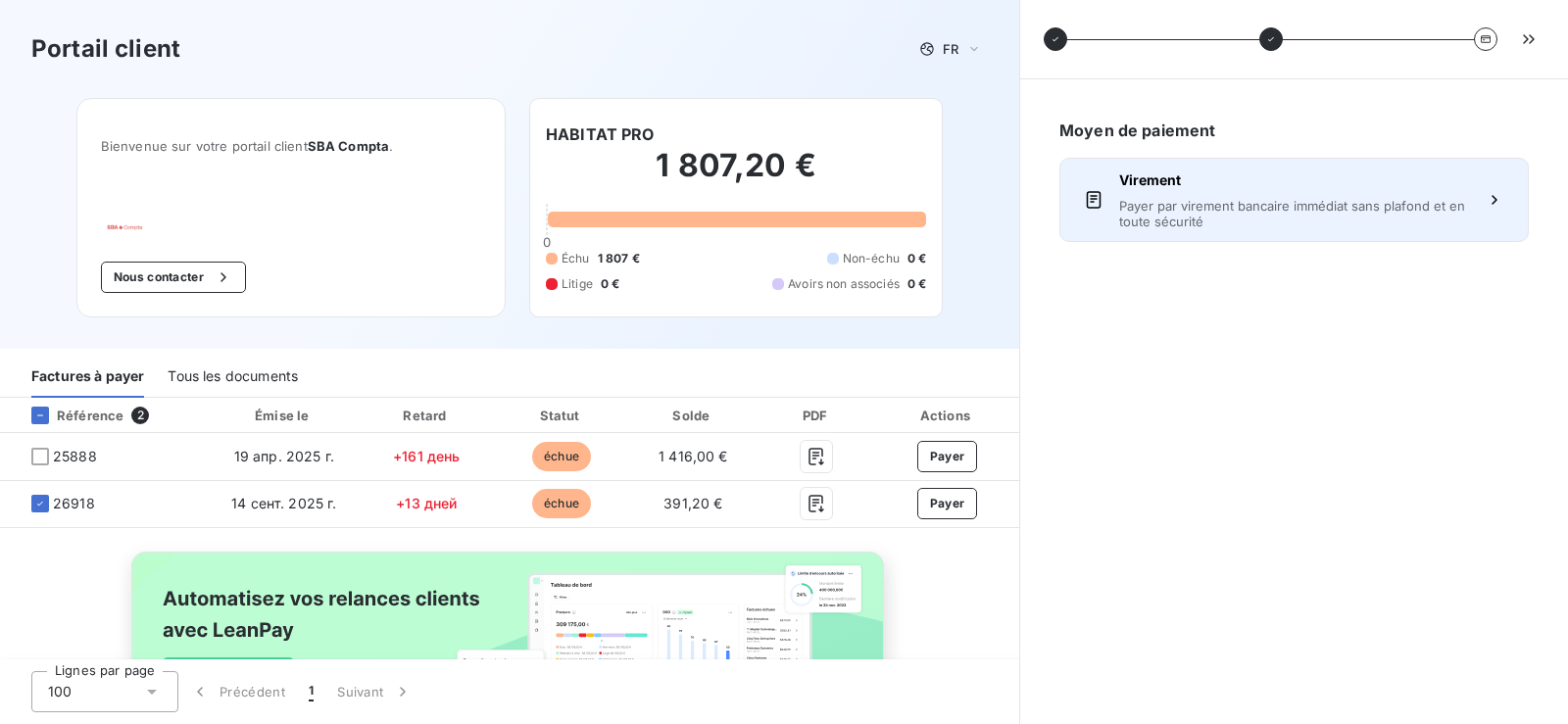
click at [1240, 195] on div "Virement Payer par virement bancaire immédiat sans plafond et en toute sécurité" at bounding box center [1293, 199] width 350 height 59
